Goal: Task Accomplishment & Management: Manage account settings

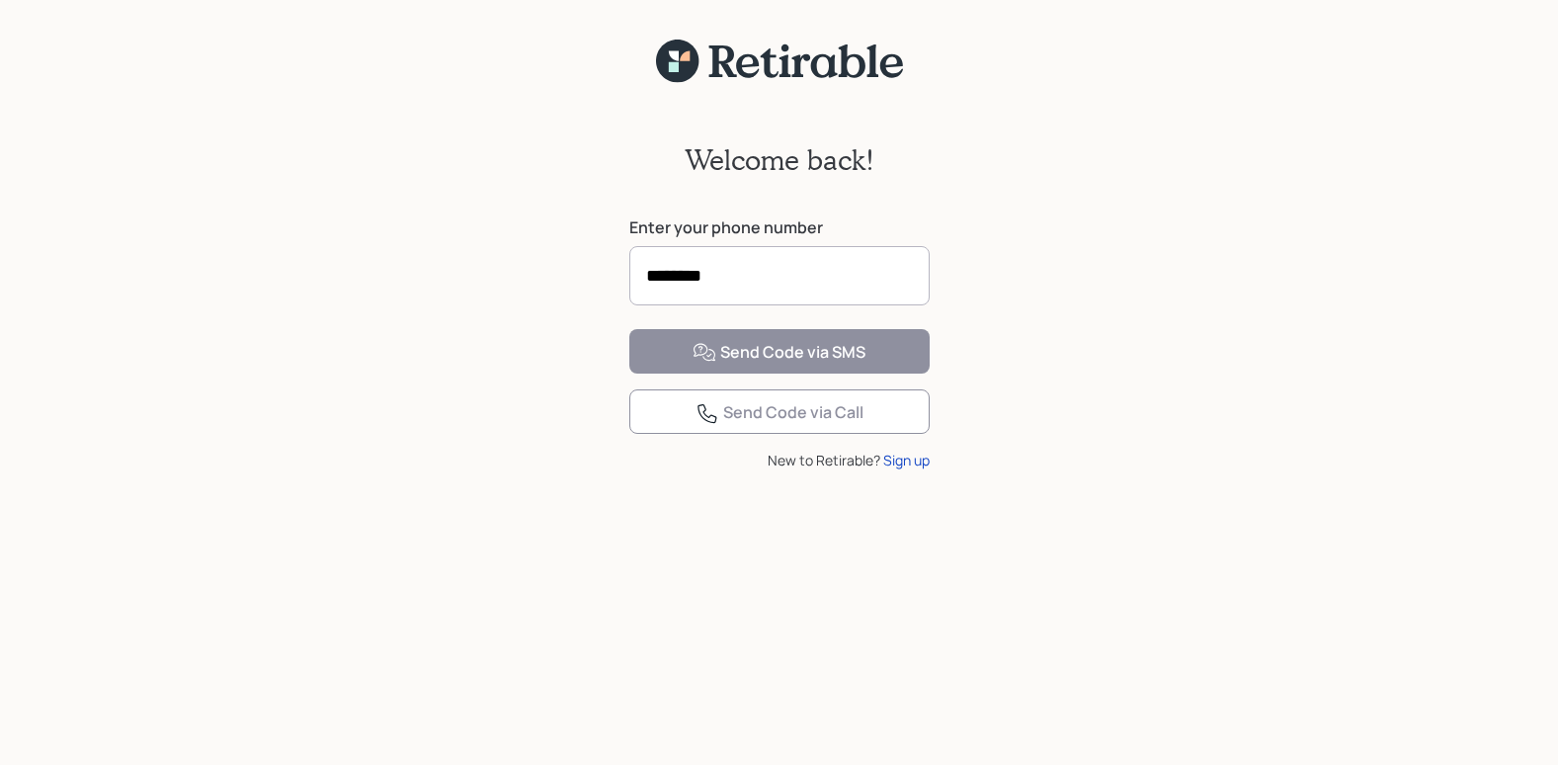
click at [785, 280] on input "********" at bounding box center [779, 275] width 300 height 59
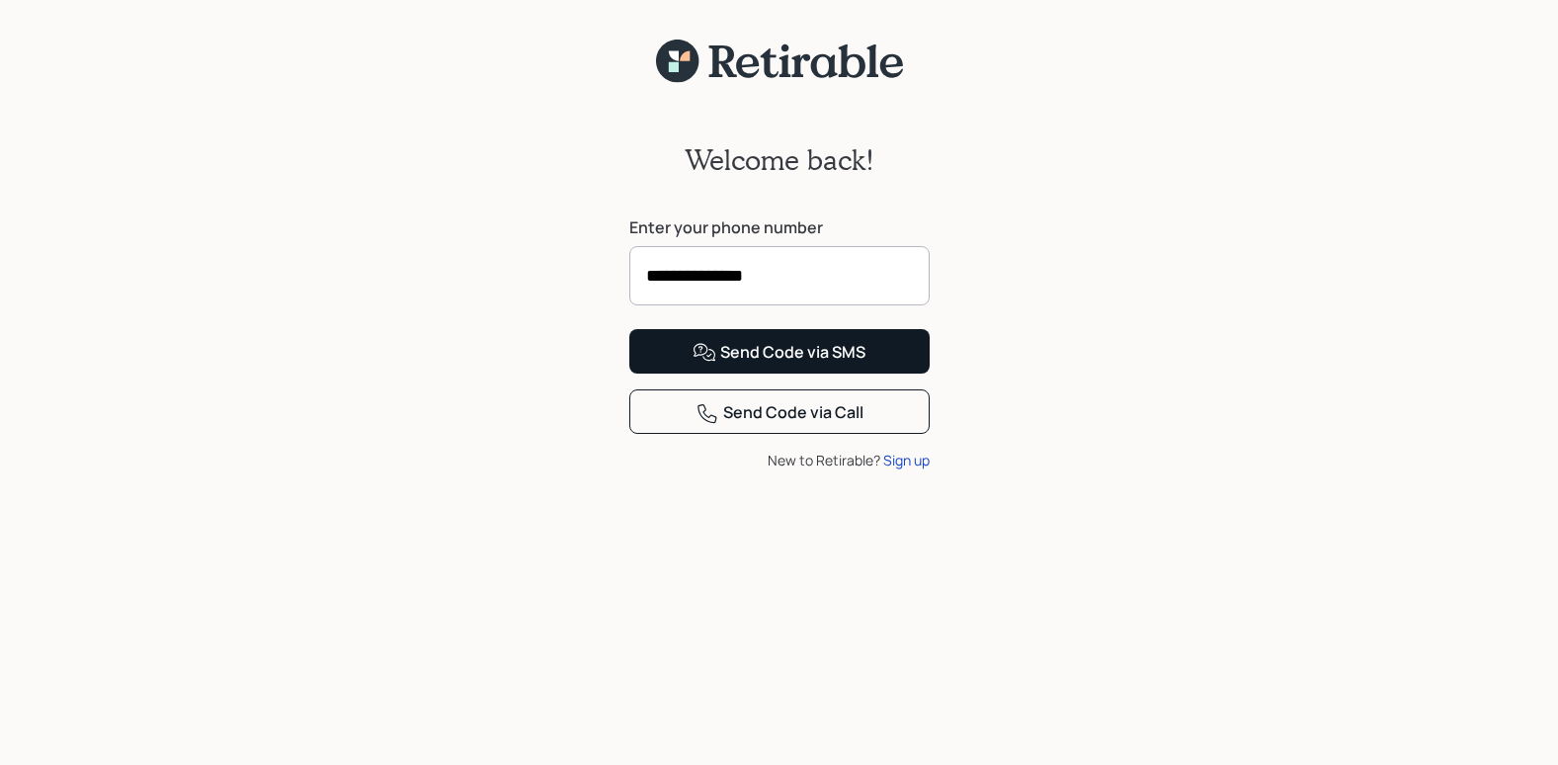
type input "**********"
click at [860, 365] on div "Send Code via SMS" at bounding box center [779, 353] width 173 height 24
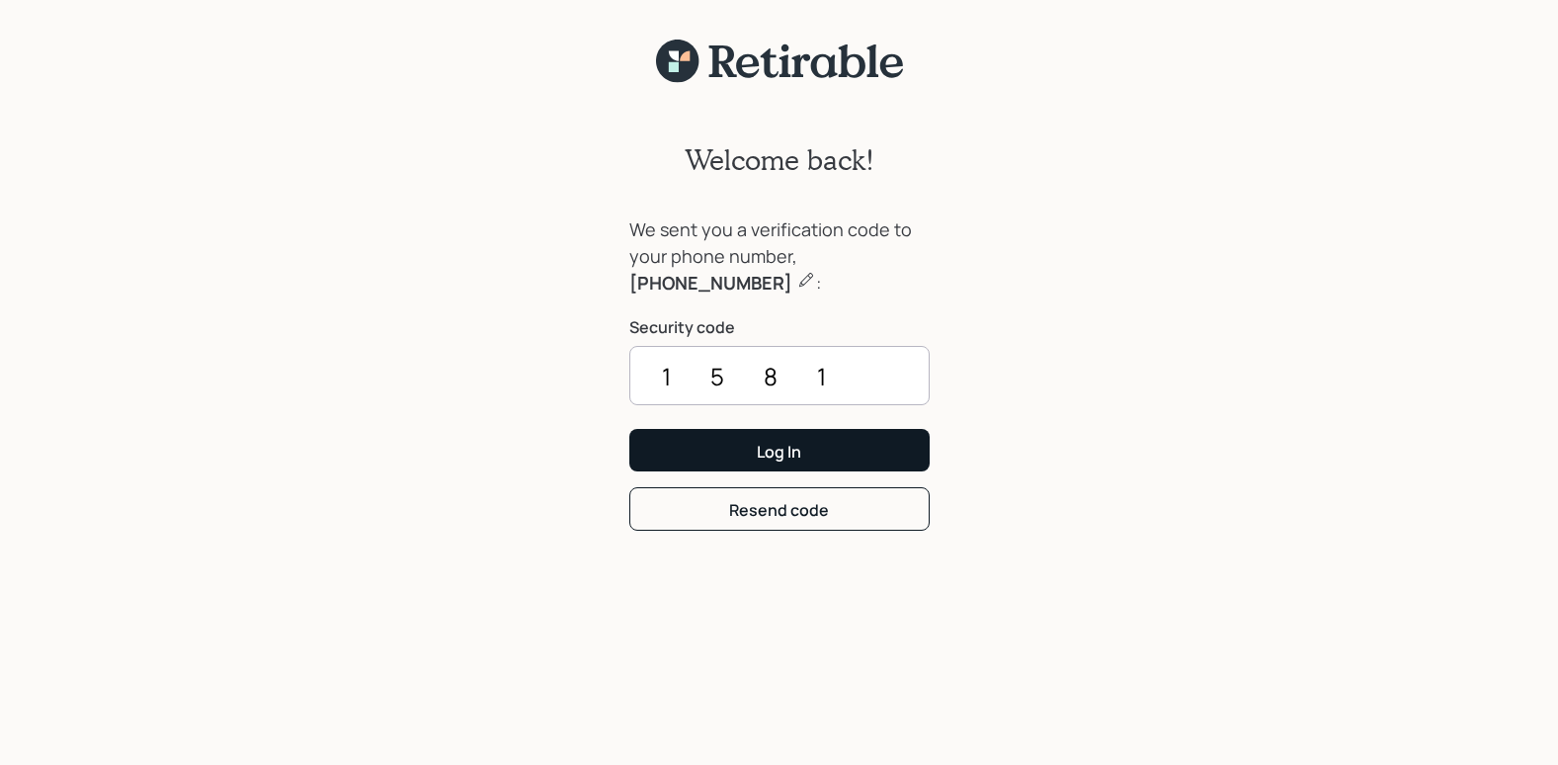
type input "1581"
click at [863, 444] on button "Log In" at bounding box center [779, 450] width 300 height 42
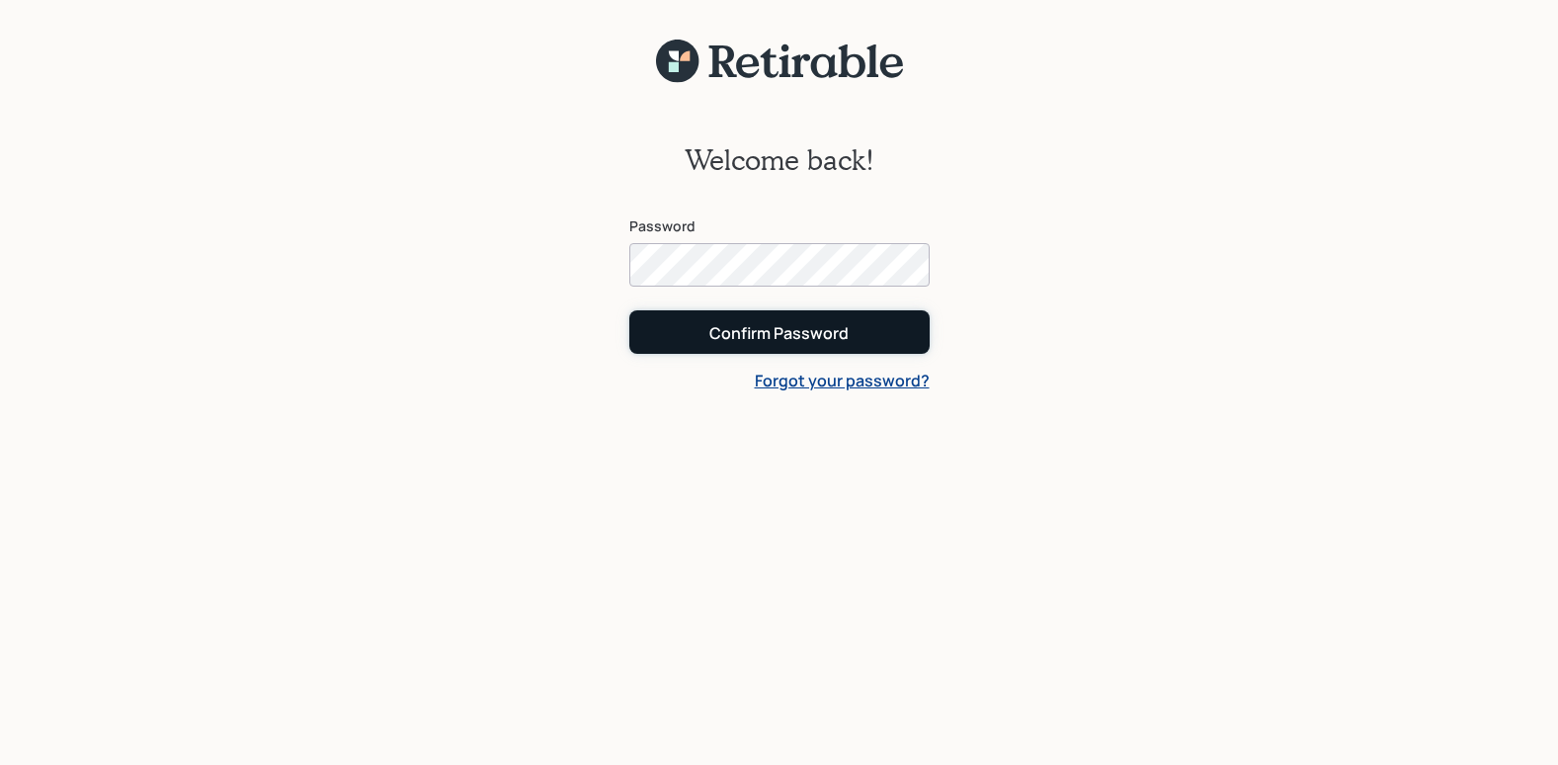
click at [834, 327] on div "Confirm Password" at bounding box center [779, 333] width 139 height 22
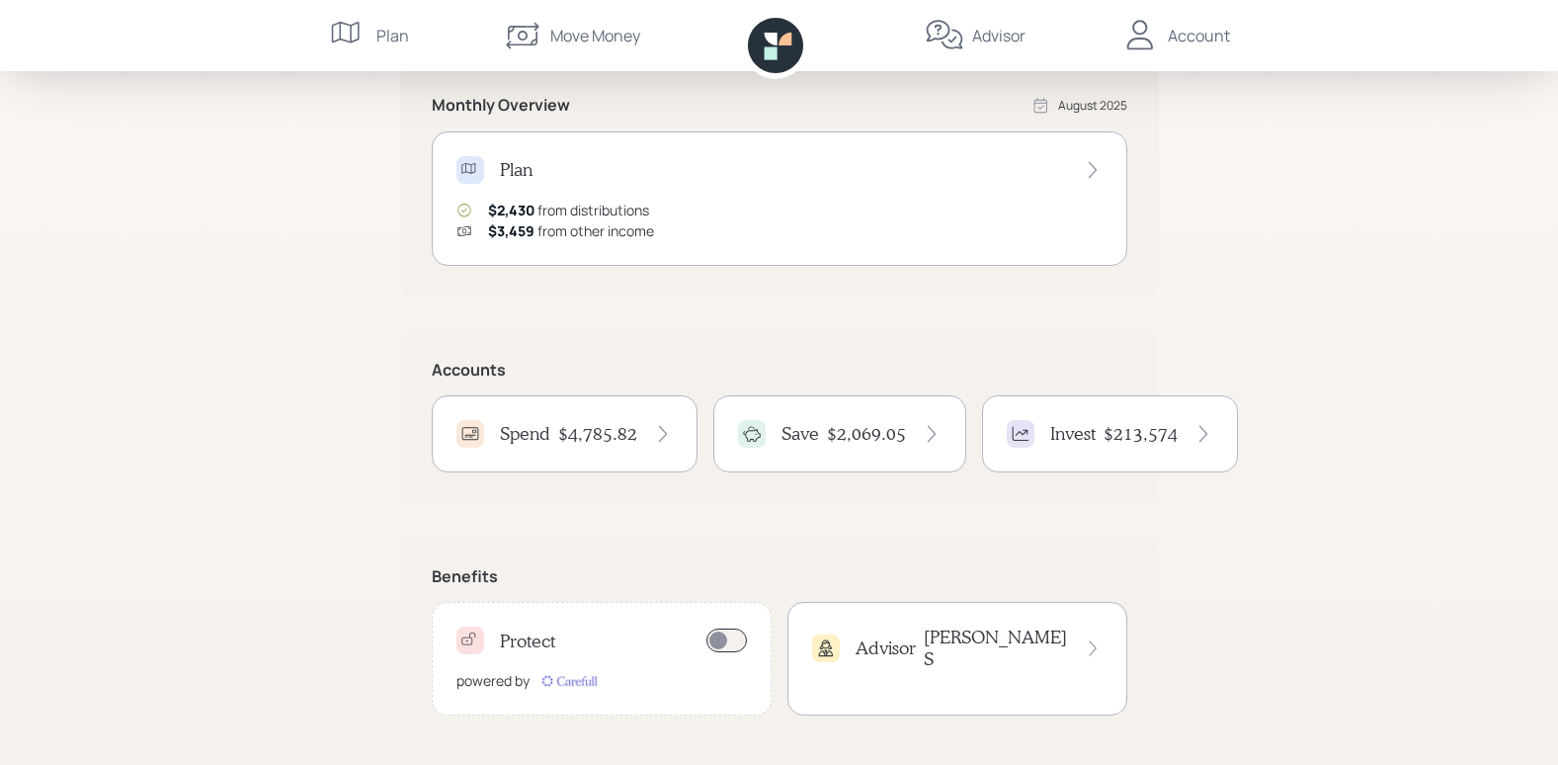
scroll to position [385, 0]
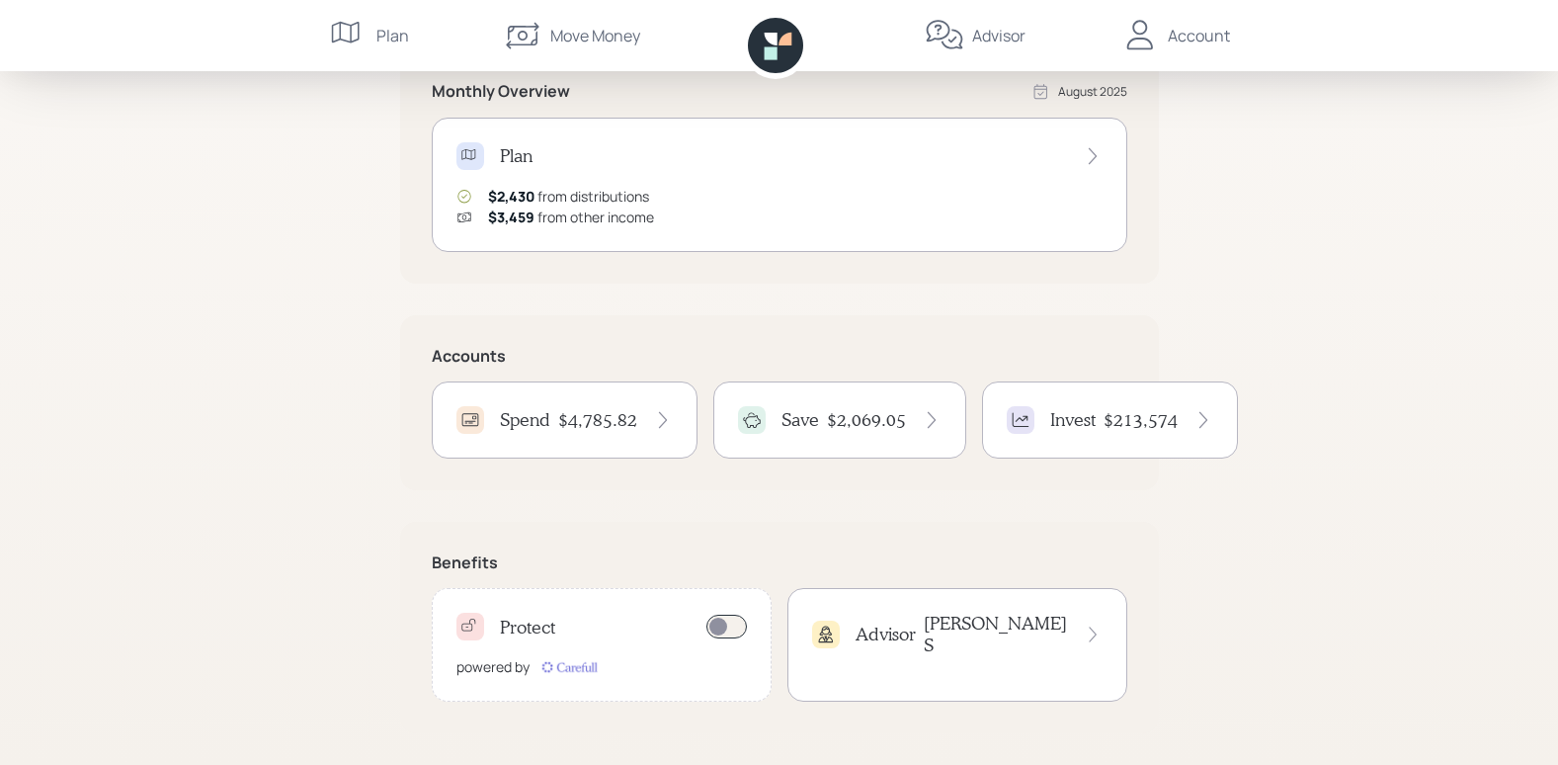
click at [659, 414] on icon at bounding box center [663, 420] width 20 height 20
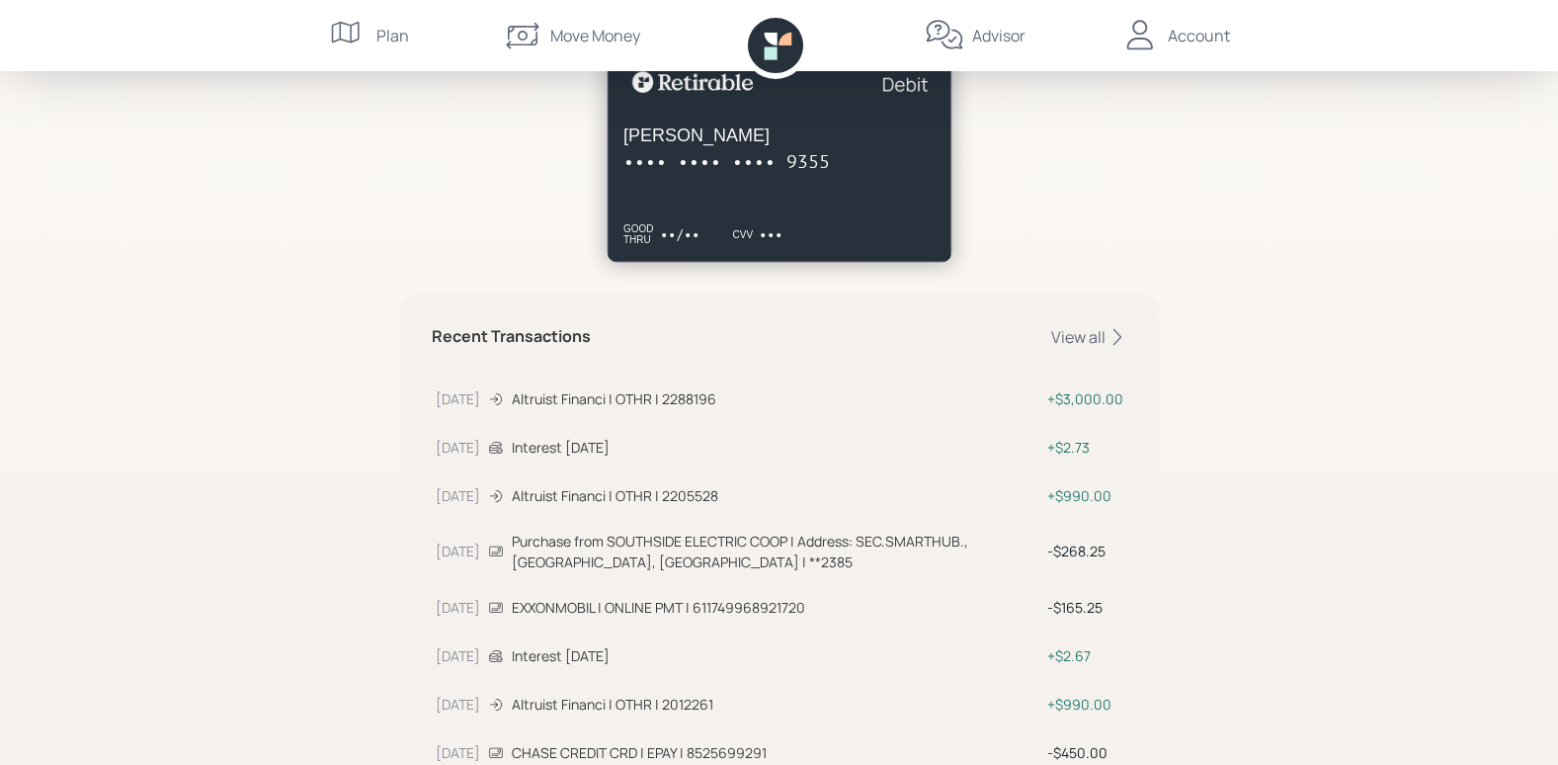
scroll to position [99, 0]
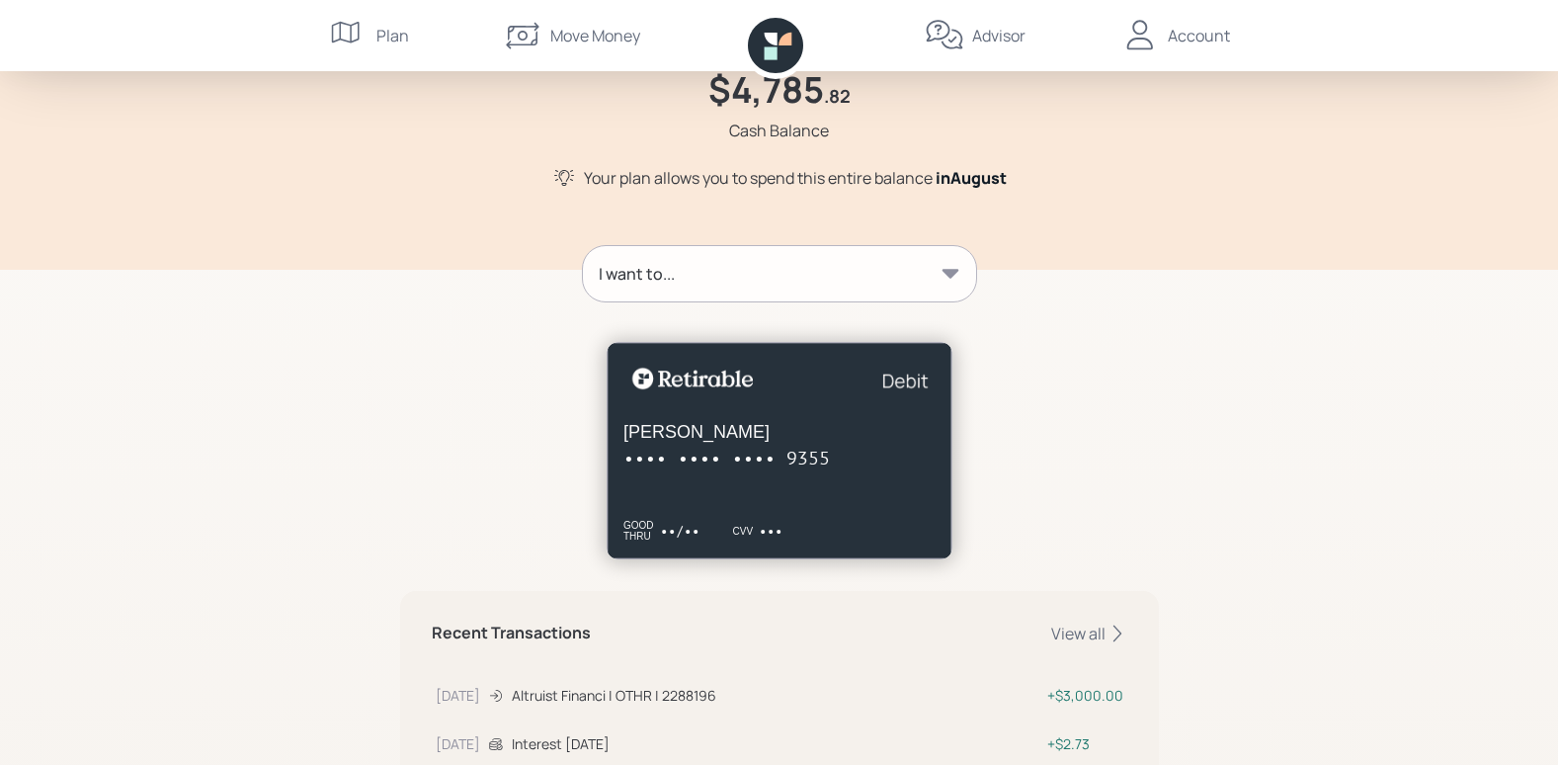
click at [950, 260] on div "I want to..." at bounding box center [779, 273] width 393 height 55
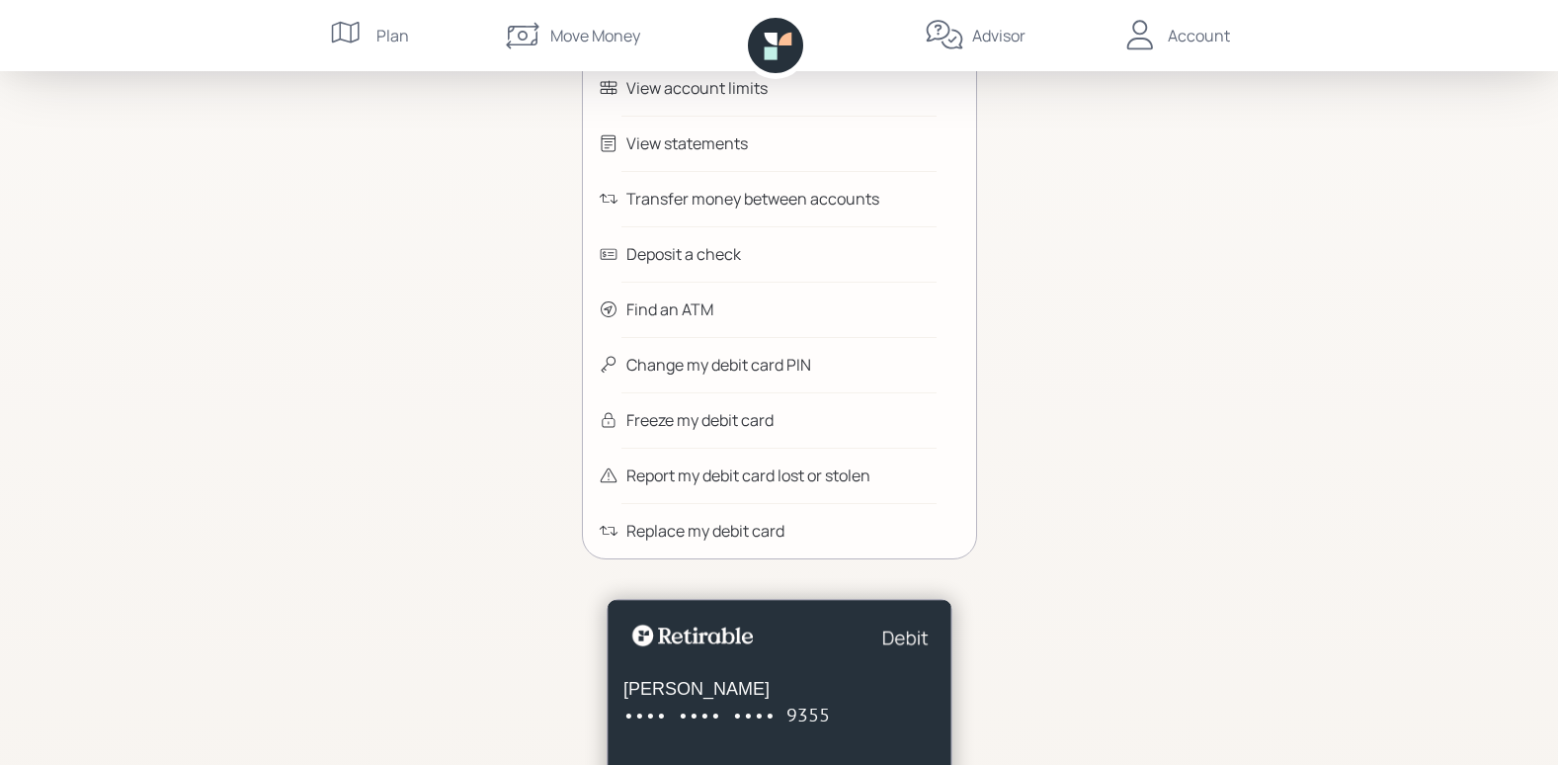
scroll to position [296, 0]
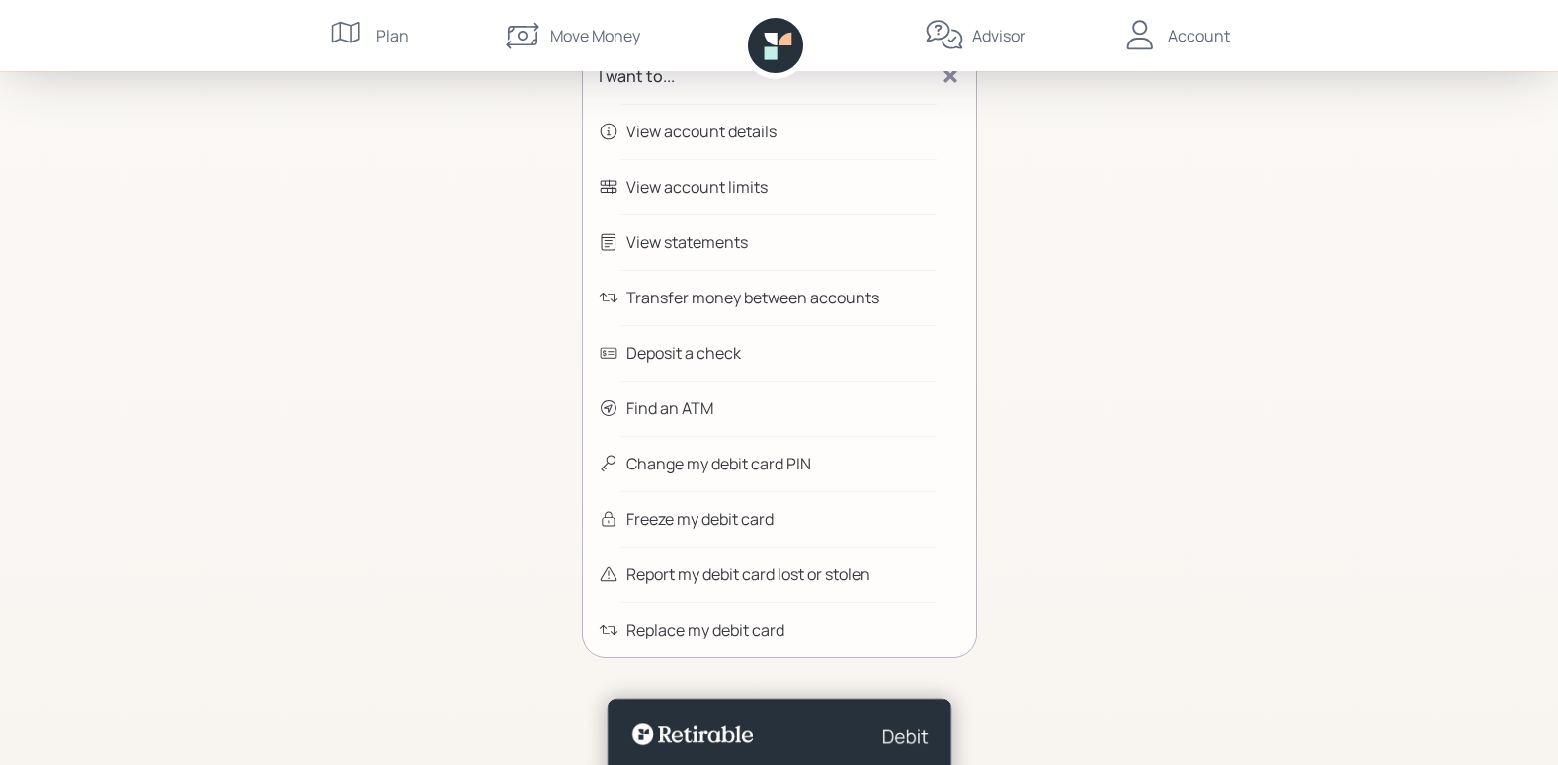
click at [835, 291] on div "Transfer money between accounts" at bounding box center [753, 298] width 253 height 24
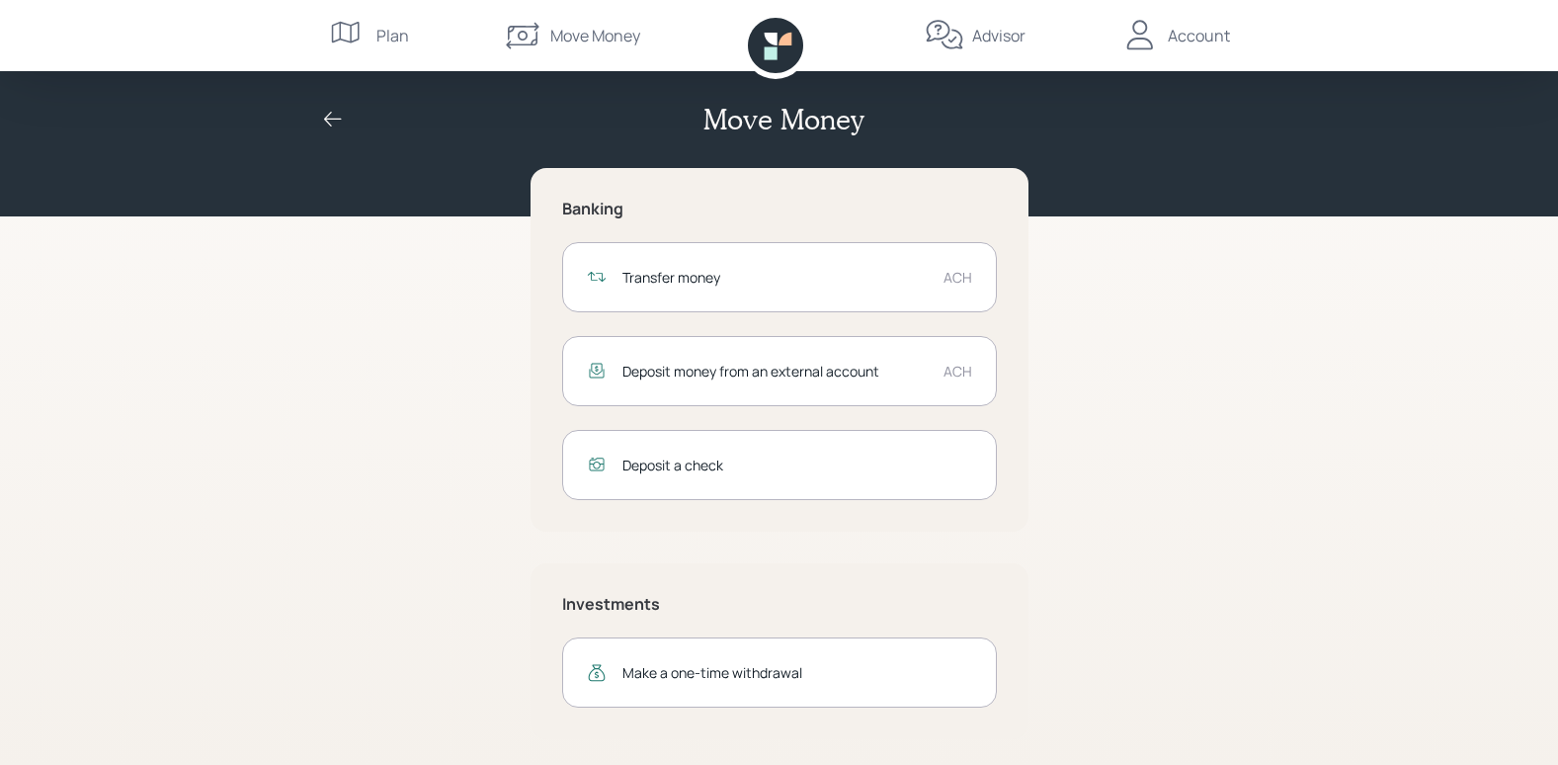
click at [869, 278] on div "Transfer money" at bounding box center [775, 277] width 305 height 21
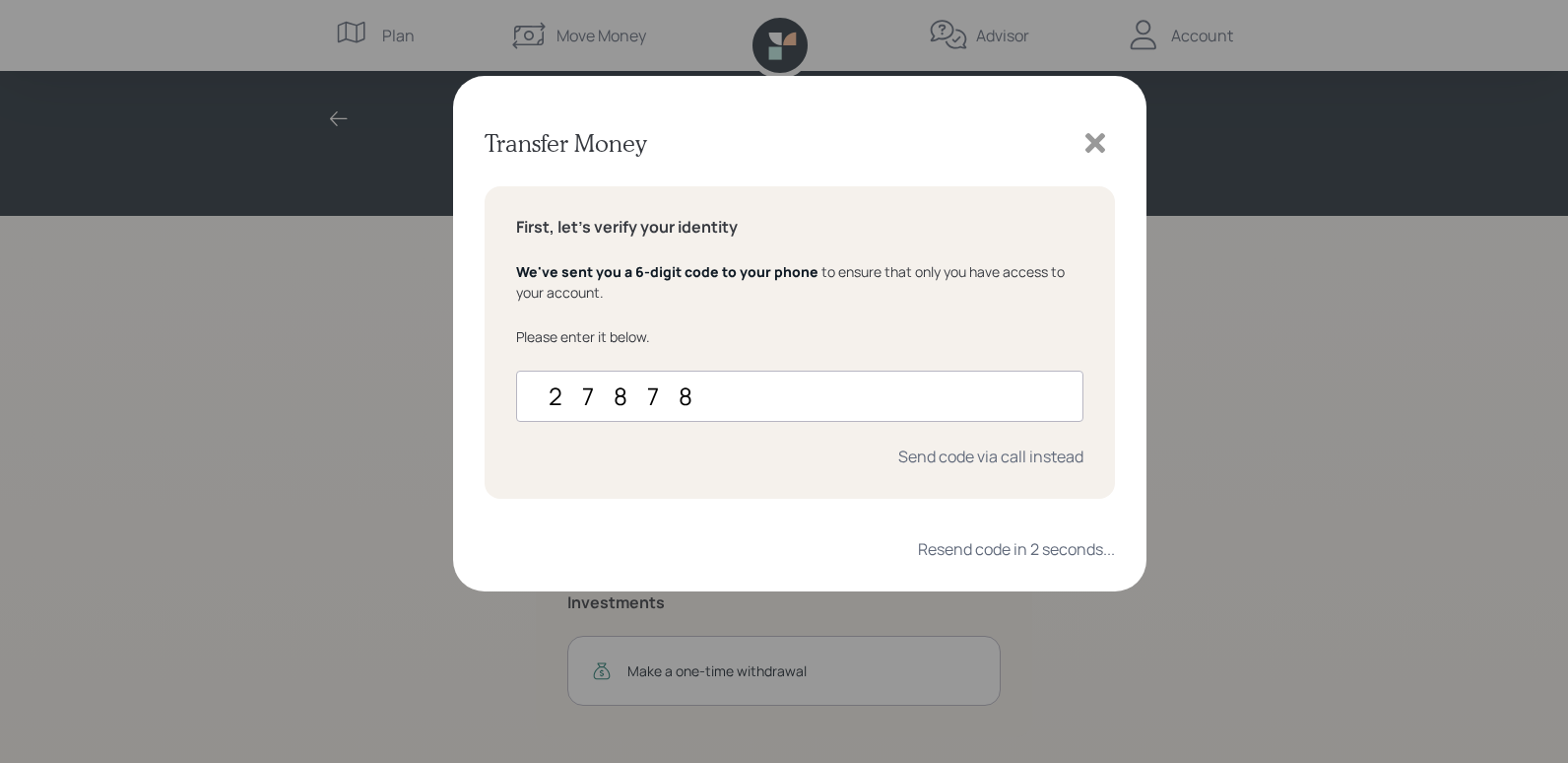
type input "278780"
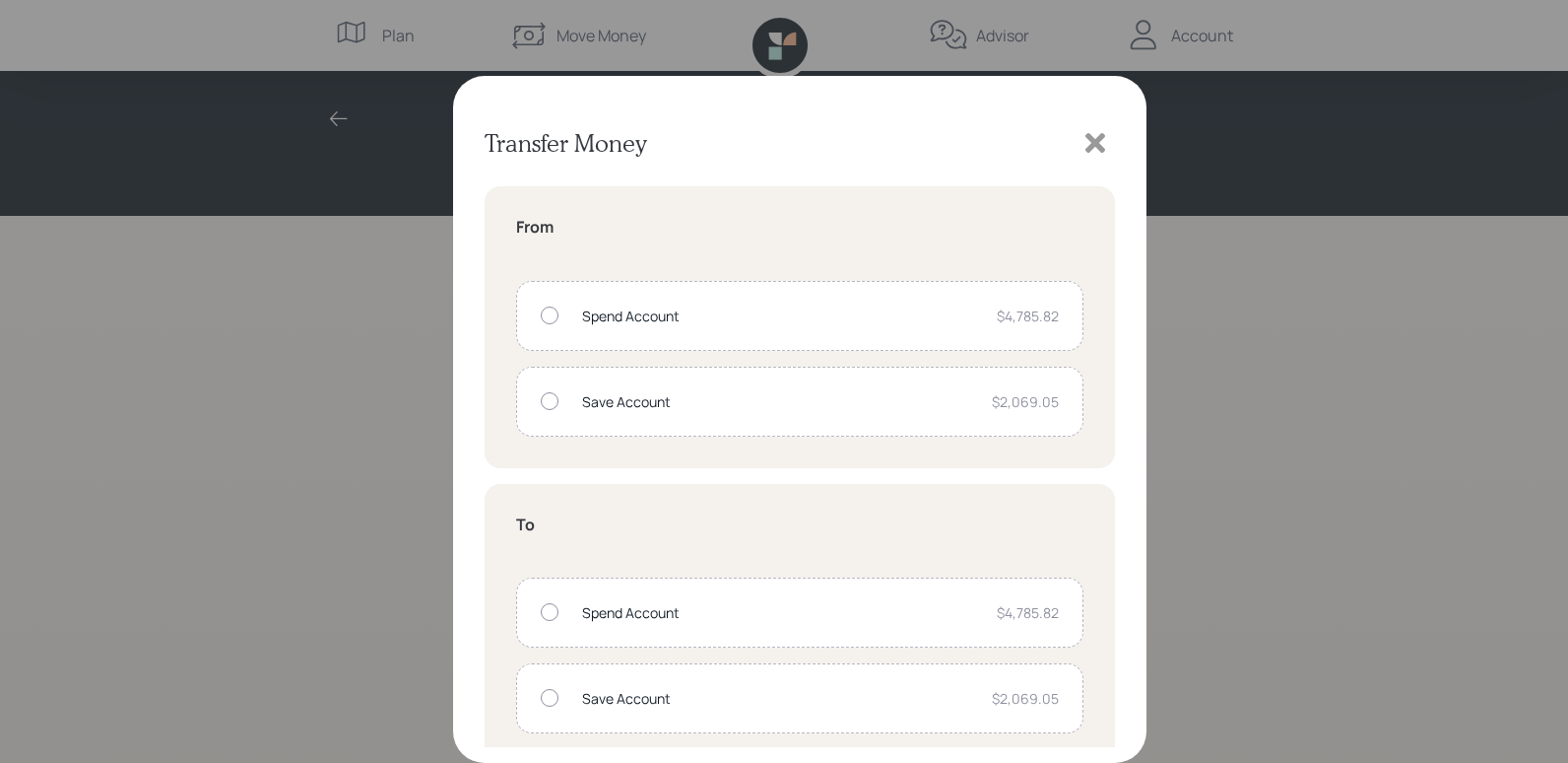
click at [550, 309] on div at bounding box center [550, 315] width 18 height 18
radio input "true"
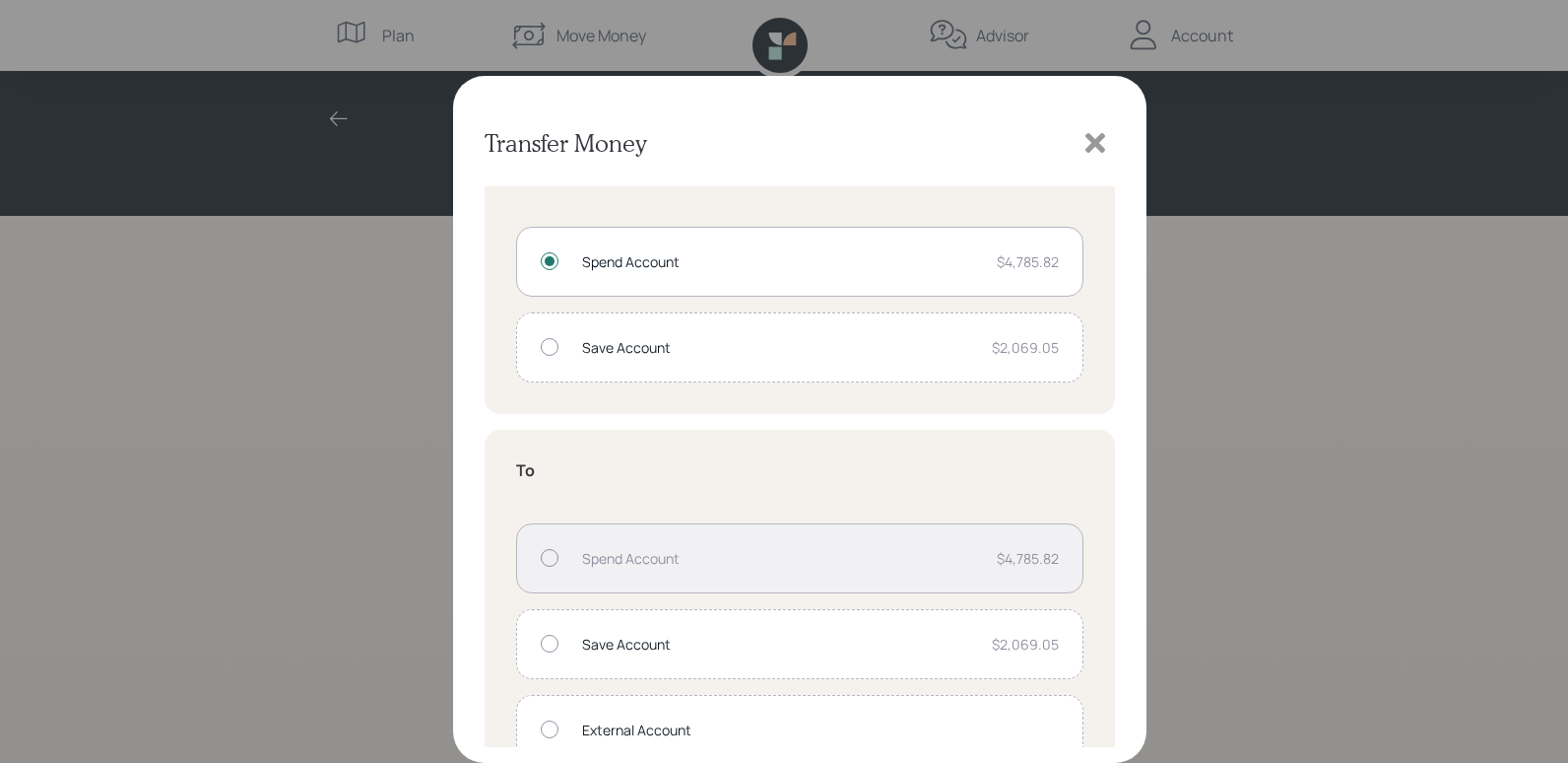
scroll to position [103, 0]
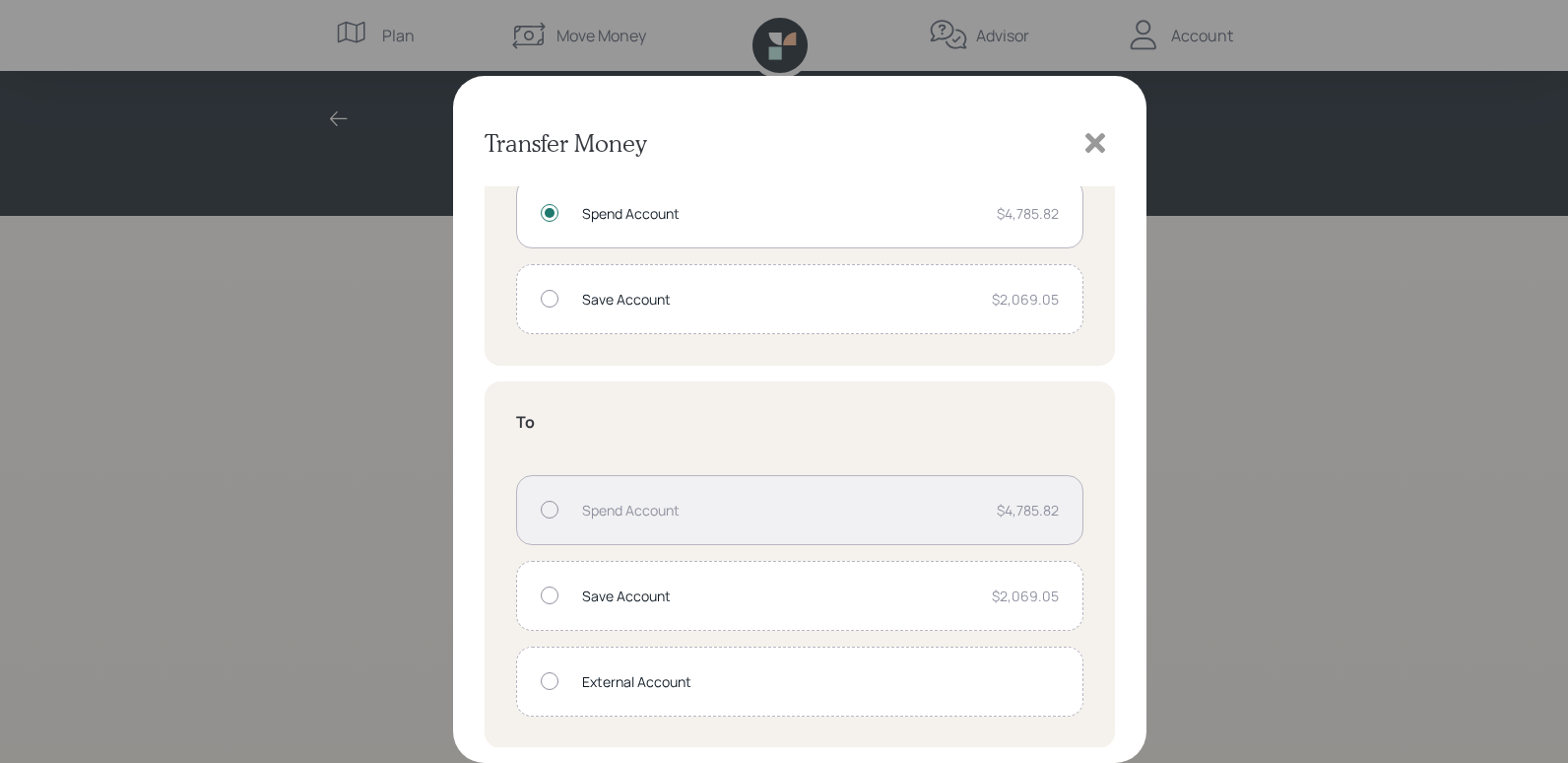
click at [549, 672] on div at bounding box center [550, 681] width 18 height 18
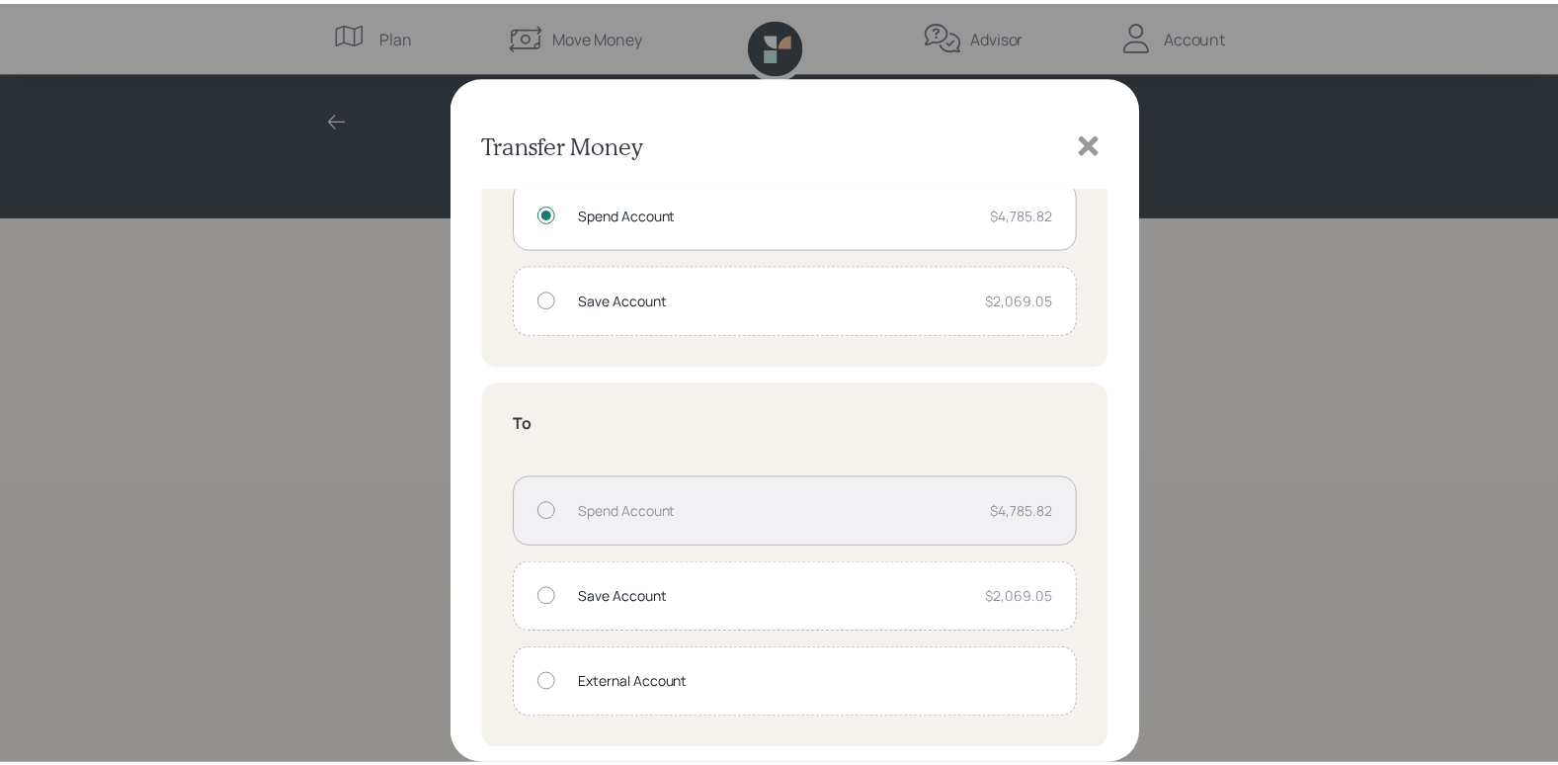
scroll to position [0, 0]
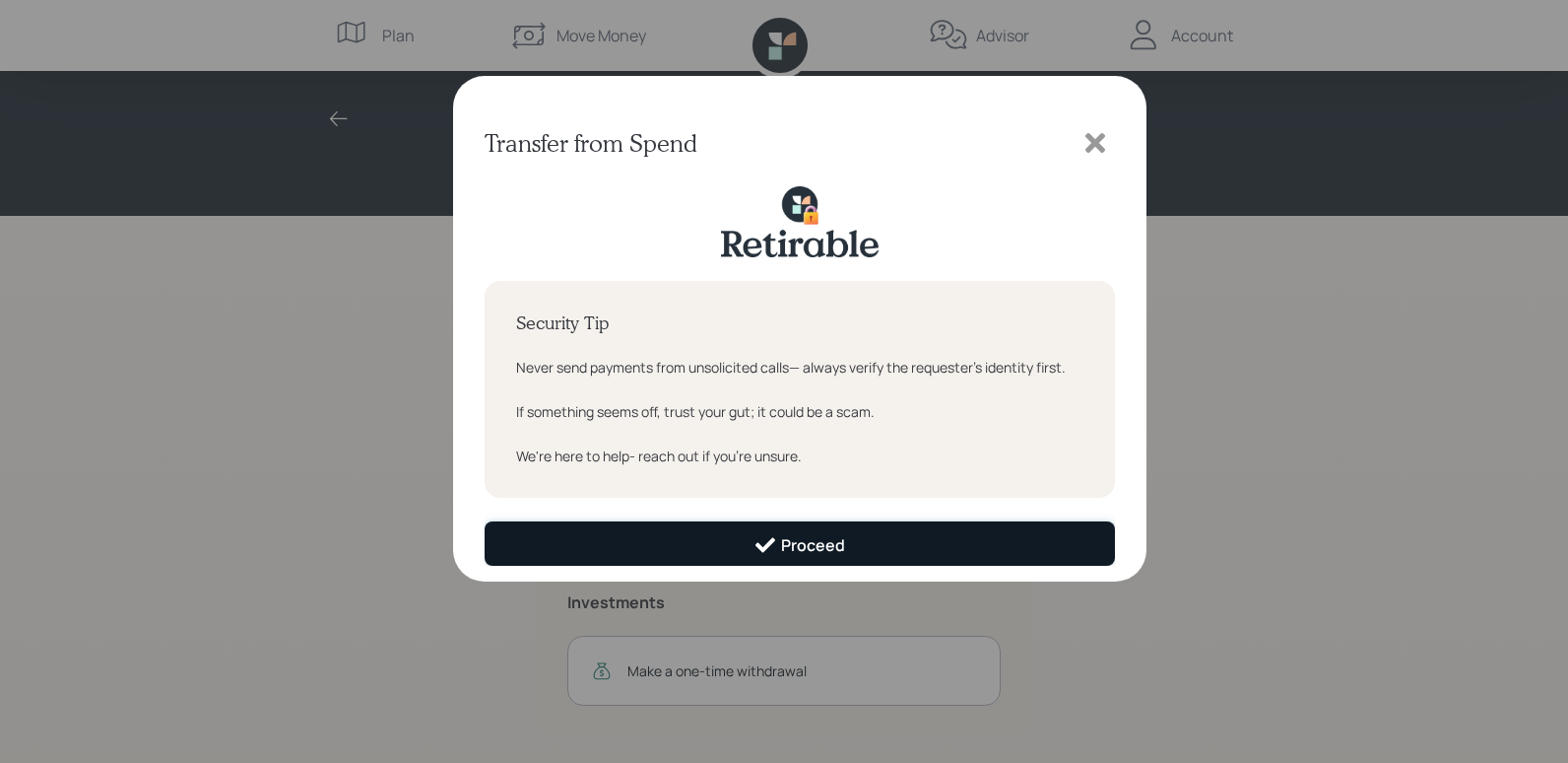
click at [891, 544] on button "Proceed" at bounding box center [799, 544] width 630 height 44
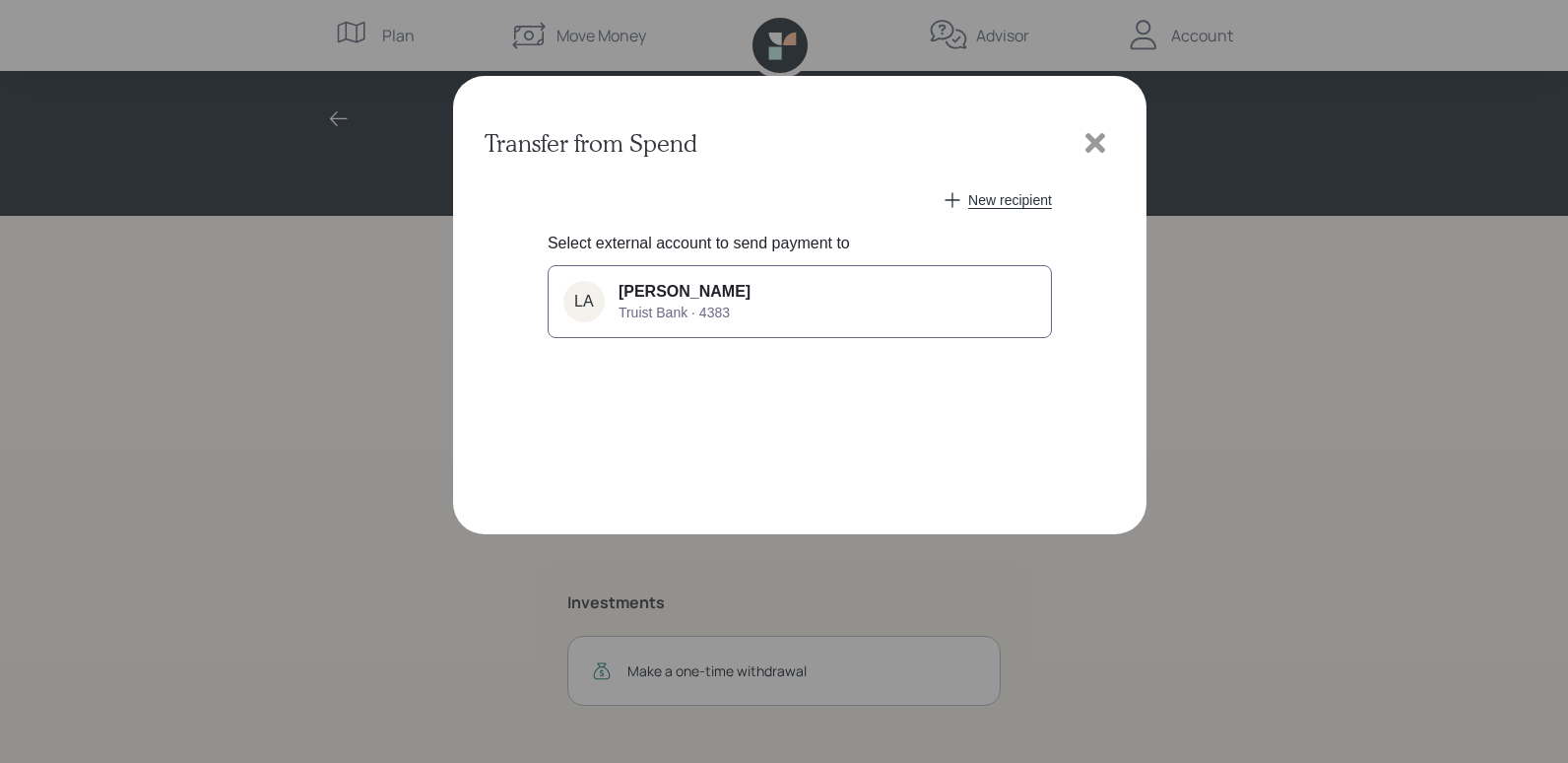
click at [858, 295] on button "LA [PERSON_NAME] Truist Bank · 4383" at bounding box center [799, 301] width 504 height 73
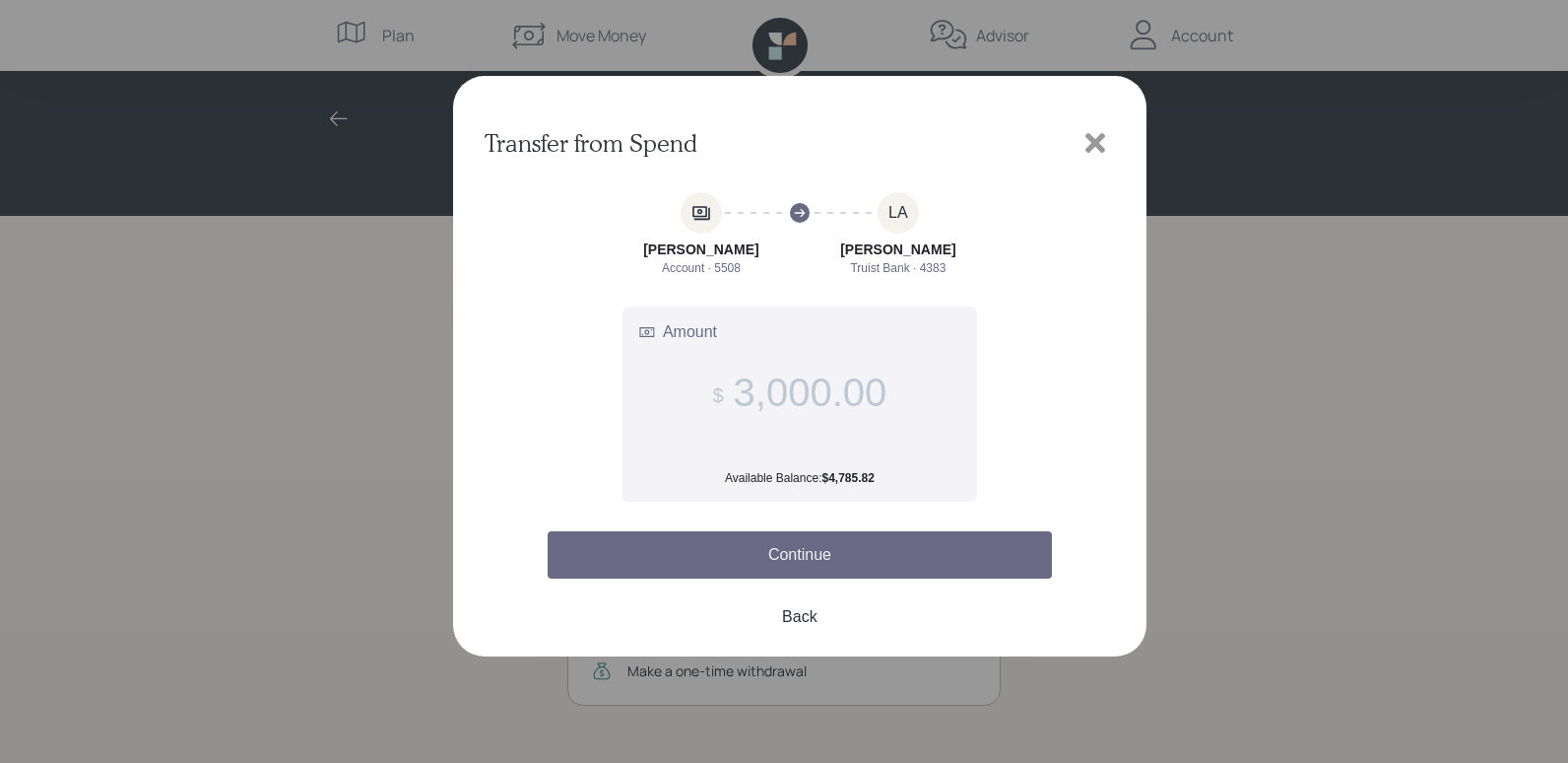
type input "3,000.00"
click at [822, 554] on button "Continue" at bounding box center [799, 555] width 504 height 47
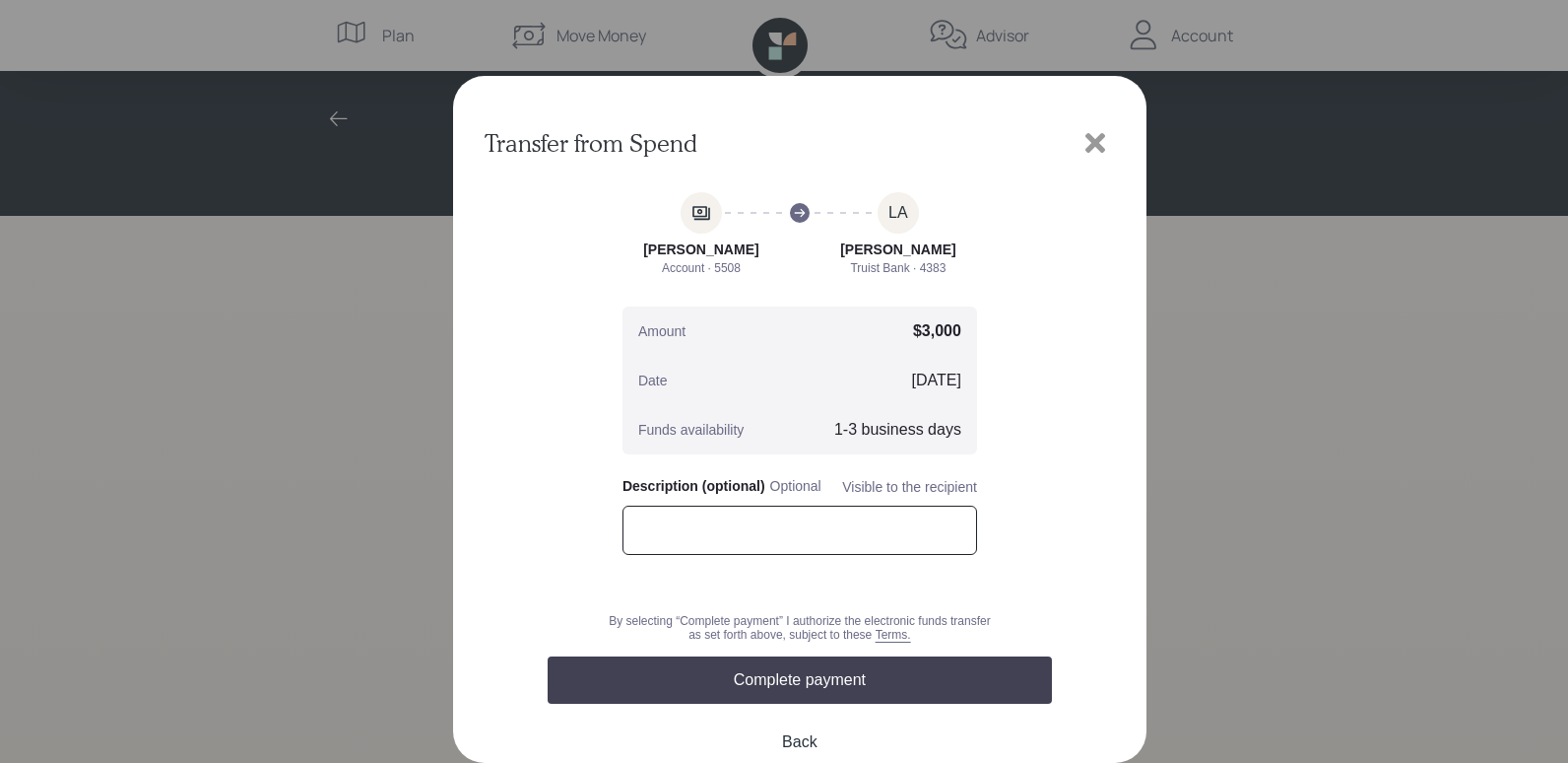
click at [671, 532] on input "text" at bounding box center [800, 530] width 355 height 49
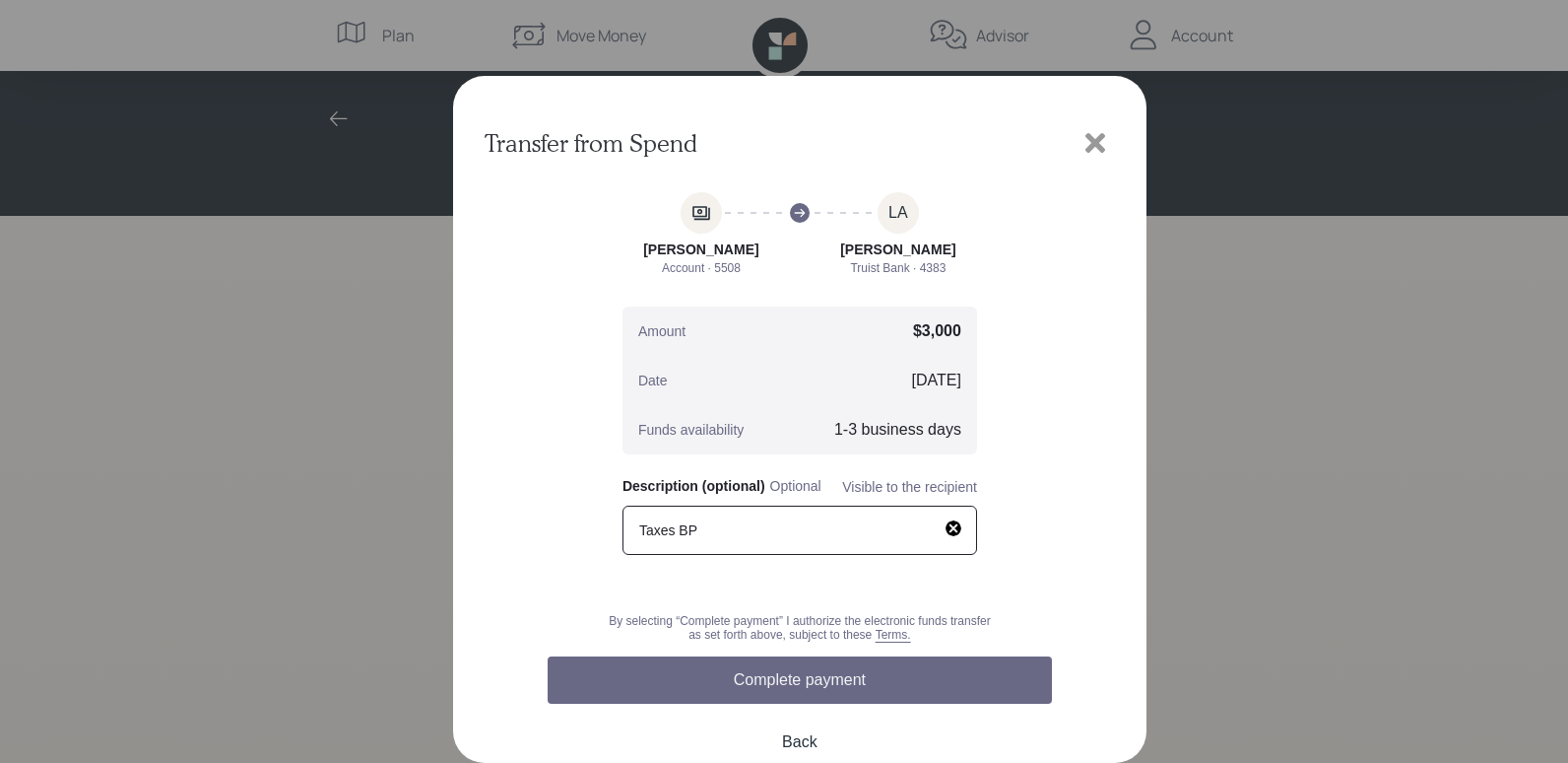
type input "Taxes BP"
click at [825, 676] on button "Complete payment" at bounding box center [799, 679] width 504 height 47
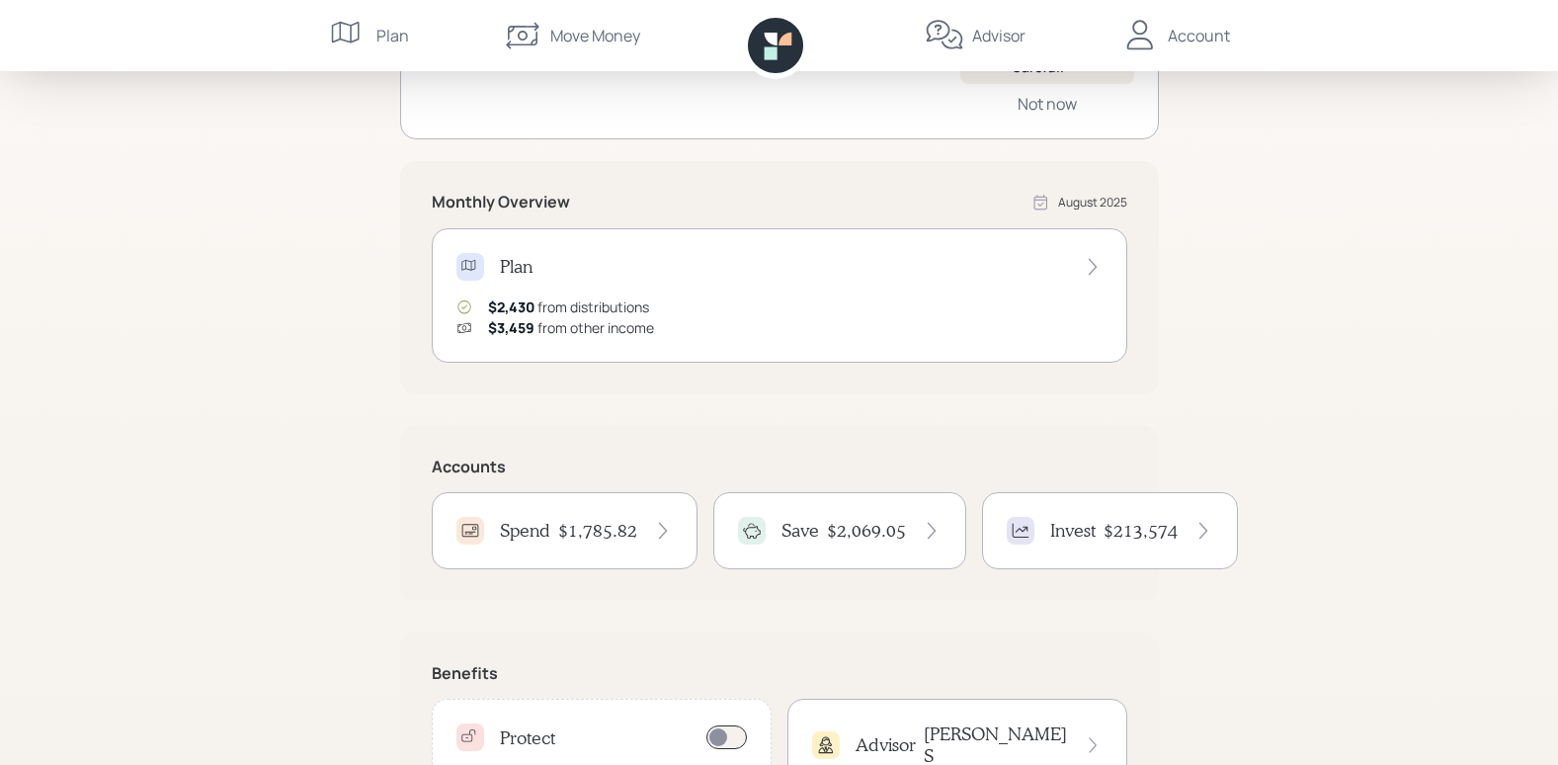
scroll to position [385, 0]
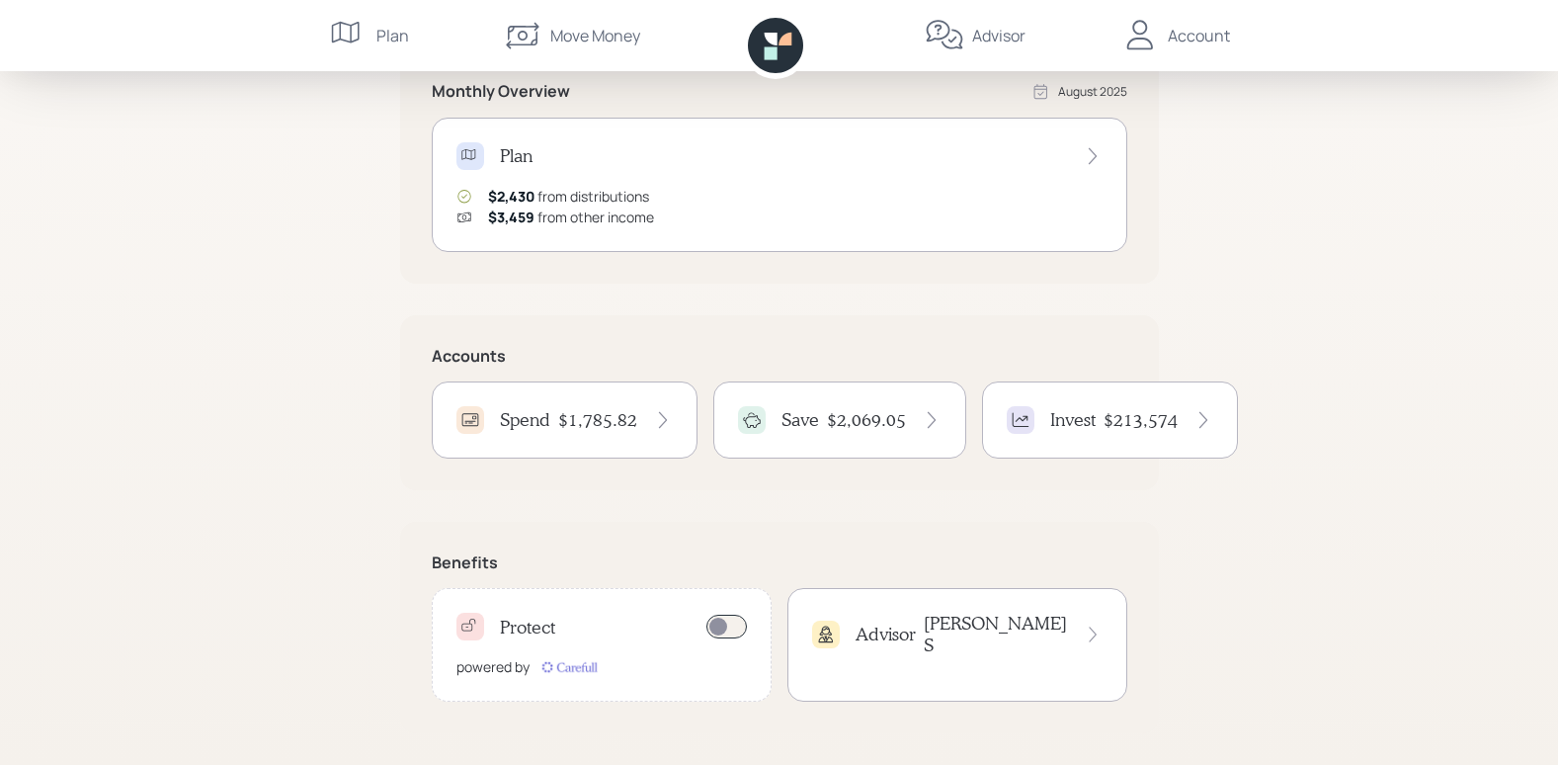
click at [1088, 625] on icon at bounding box center [1093, 635] width 18 height 20
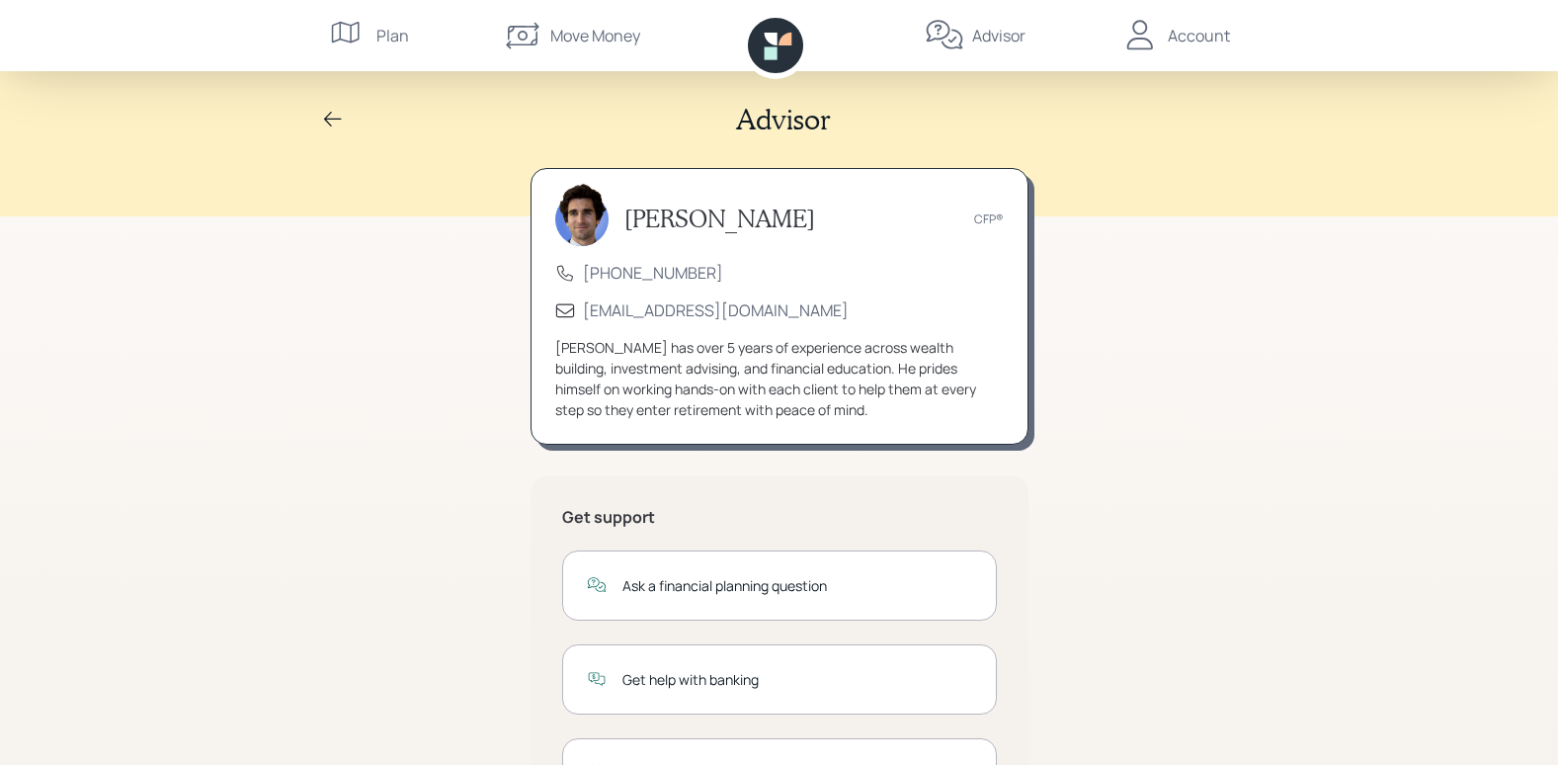
click at [326, 114] on icon at bounding box center [333, 120] width 24 height 24
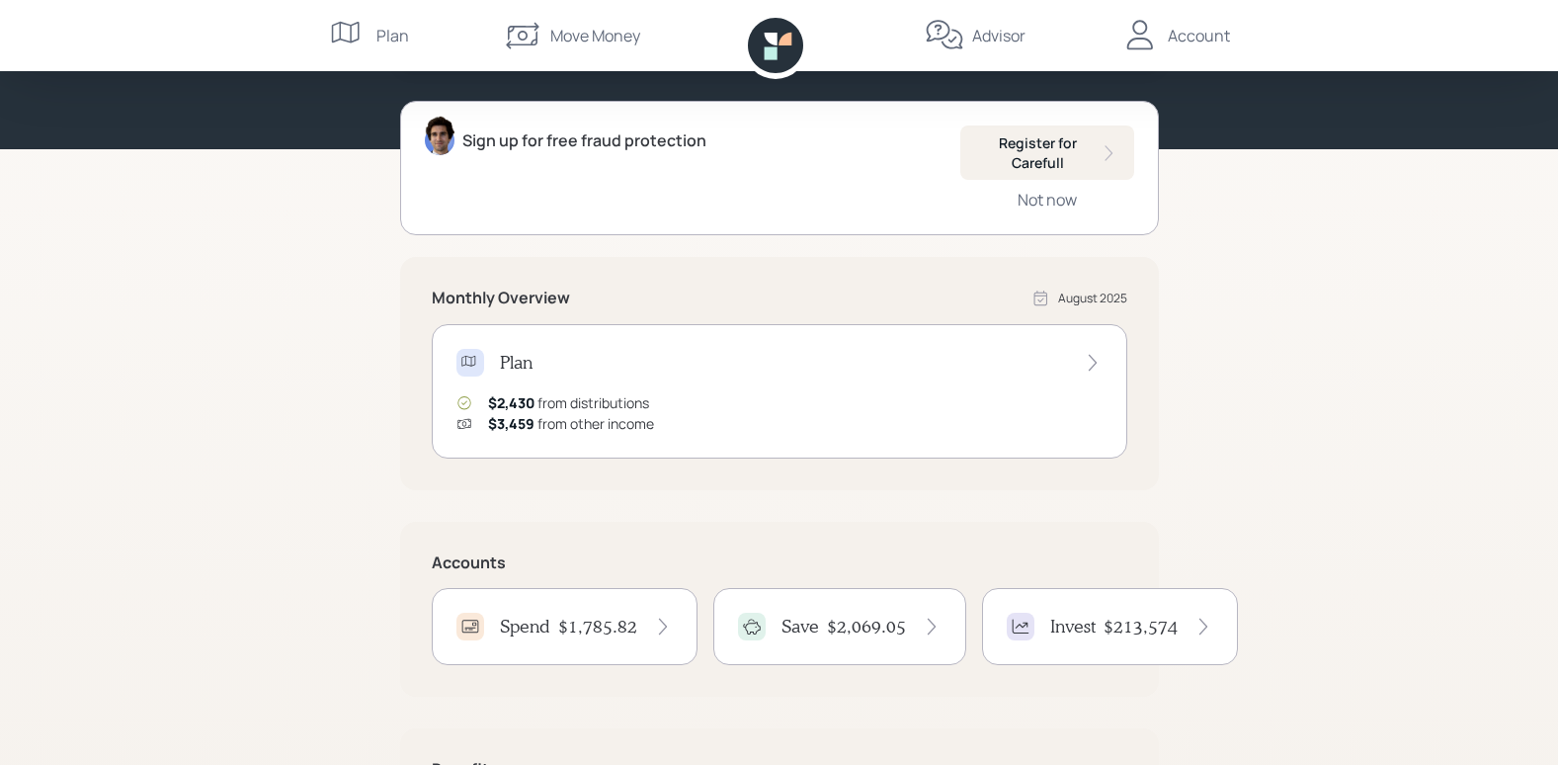
scroll to position [385, 0]
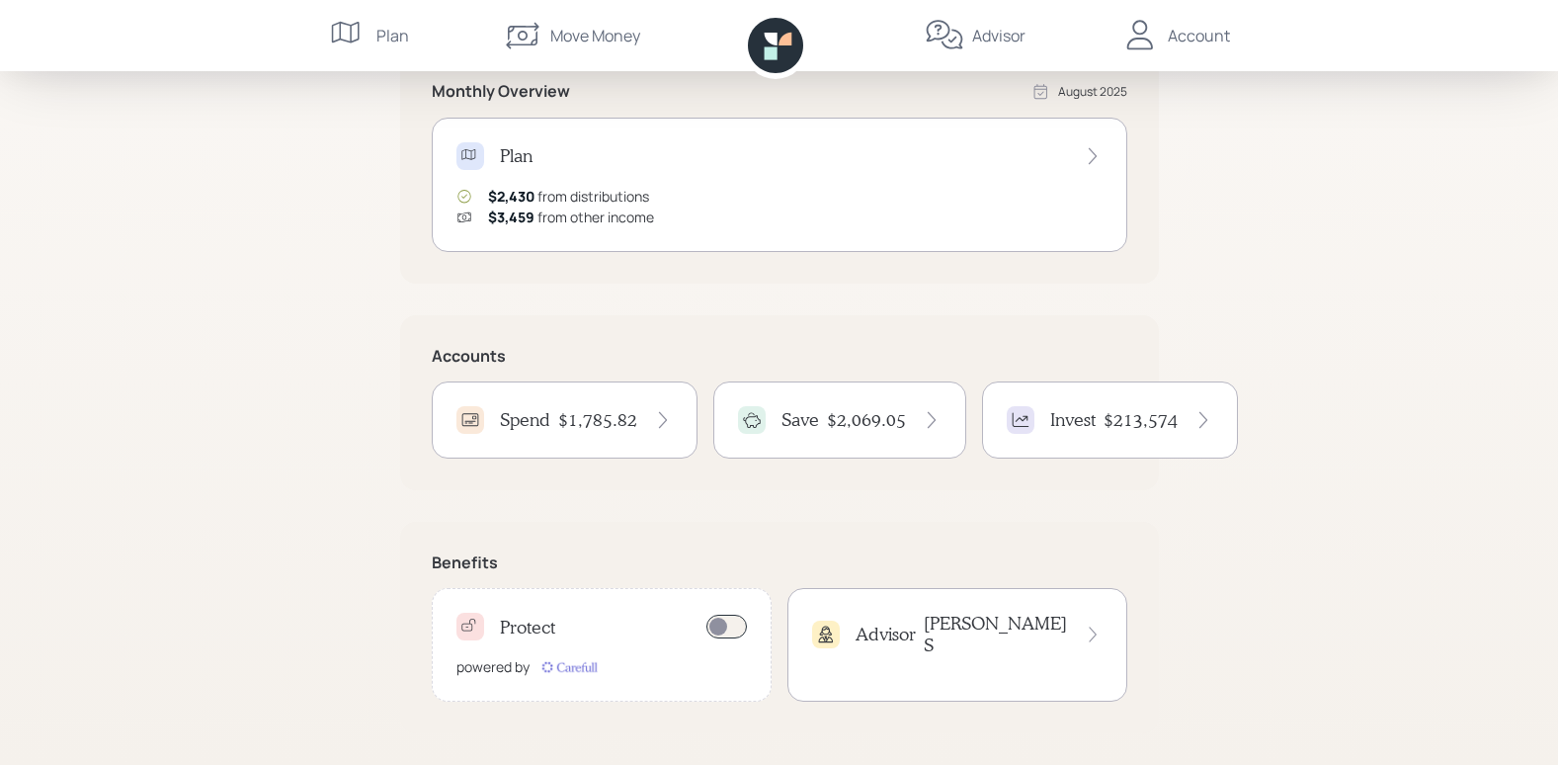
click at [662, 407] on div "Spend $1,785.82" at bounding box center [565, 420] width 216 height 28
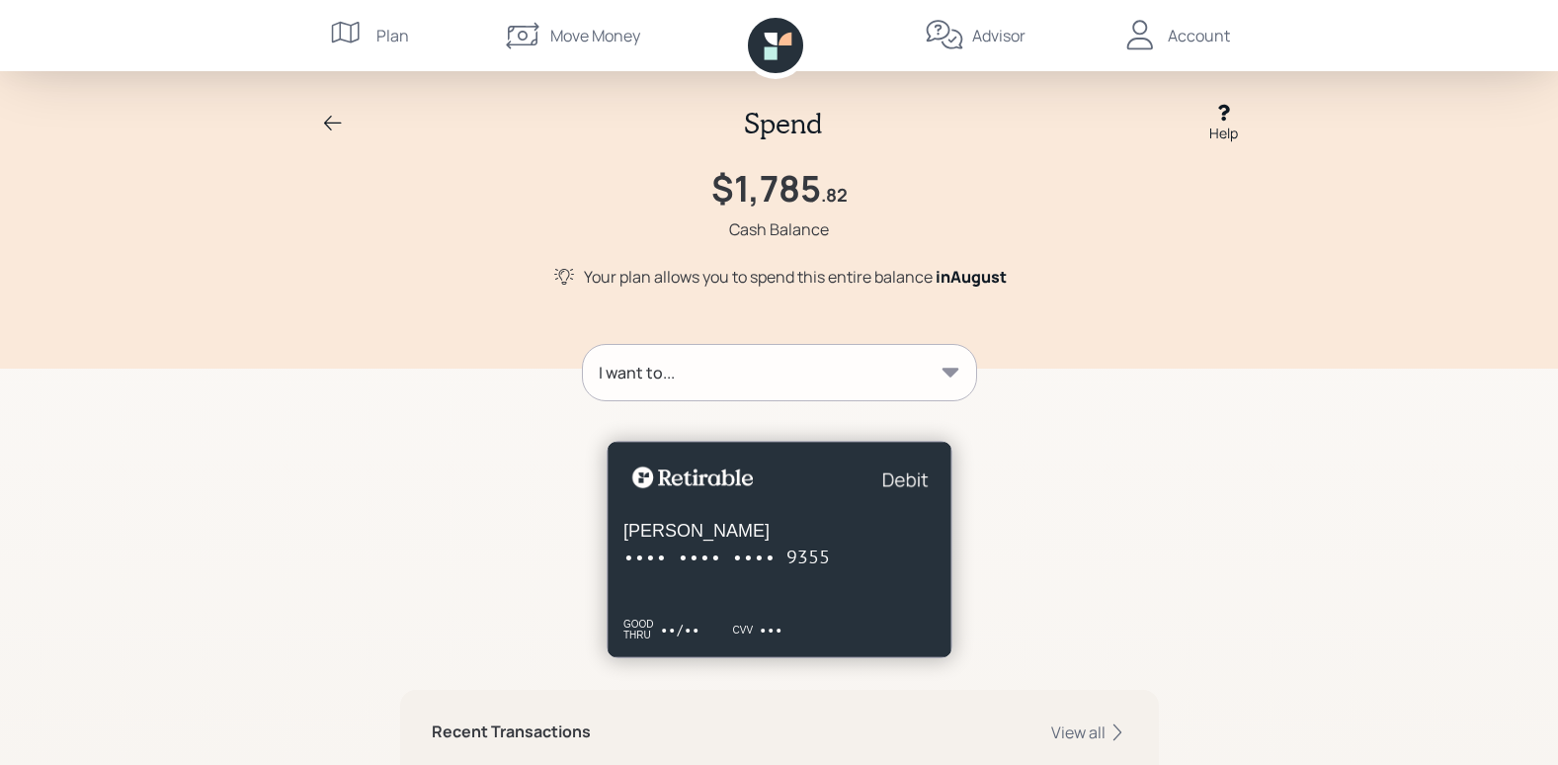
click at [1182, 33] on div "Account" at bounding box center [1199, 36] width 62 height 24
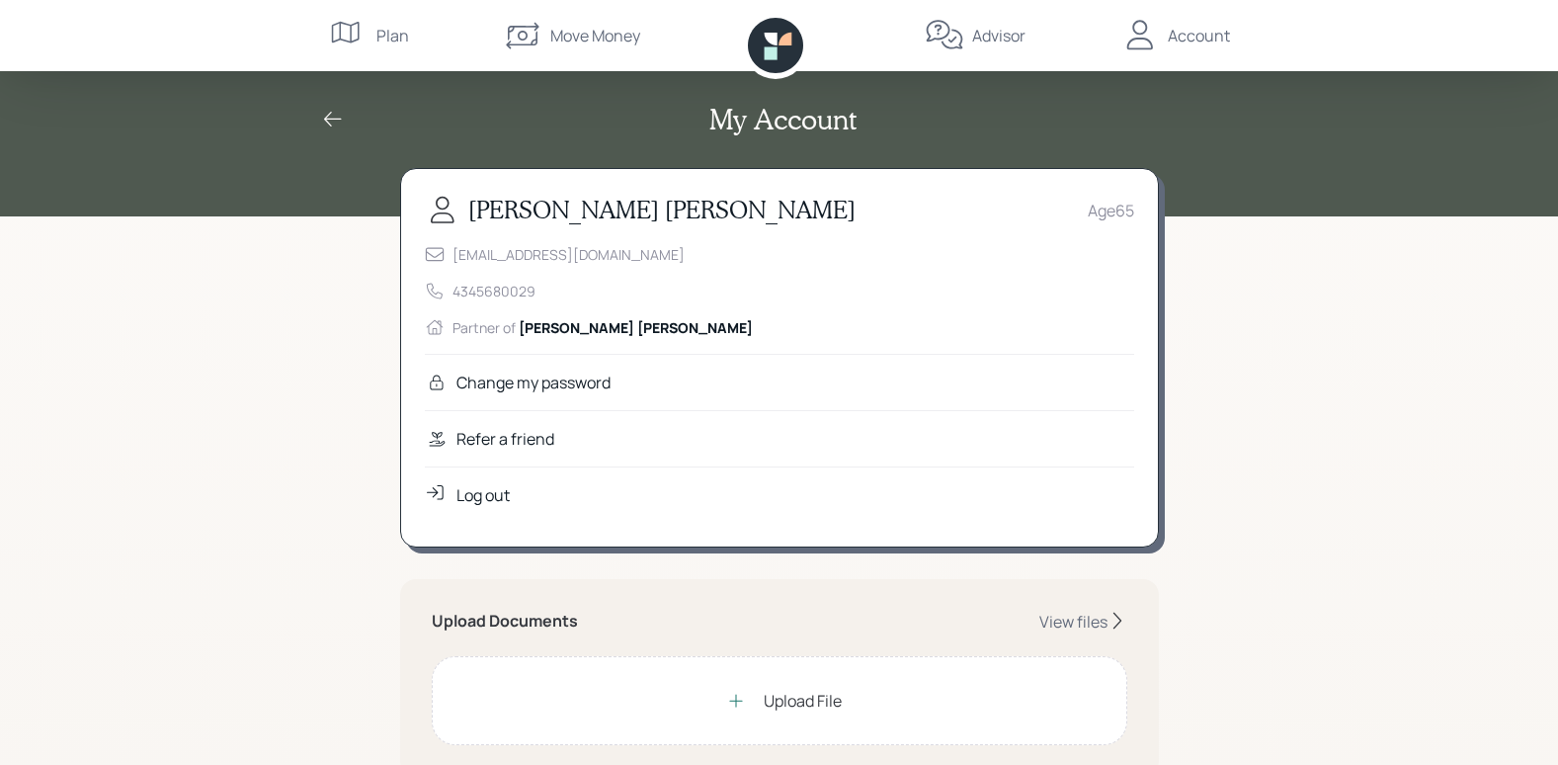
click at [476, 488] on div "Log out" at bounding box center [483, 495] width 53 height 24
